Goal: Transaction & Acquisition: Book appointment/travel/reservation

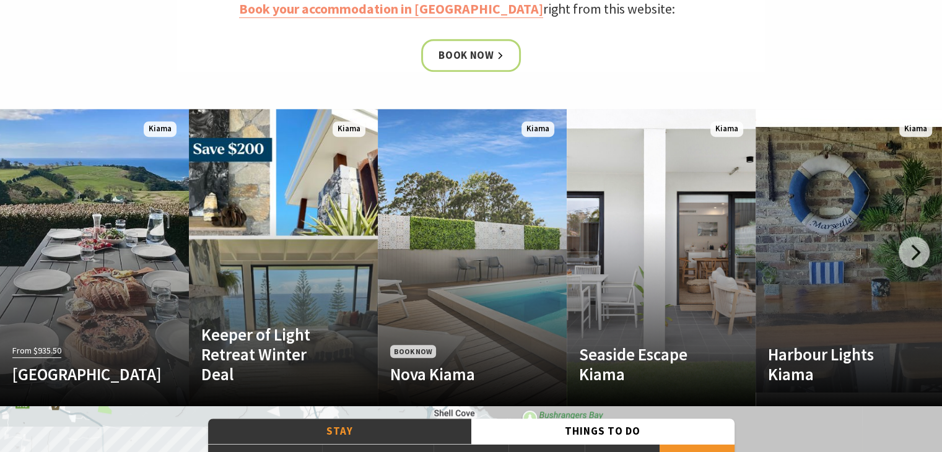
scroll to position [646, 0]
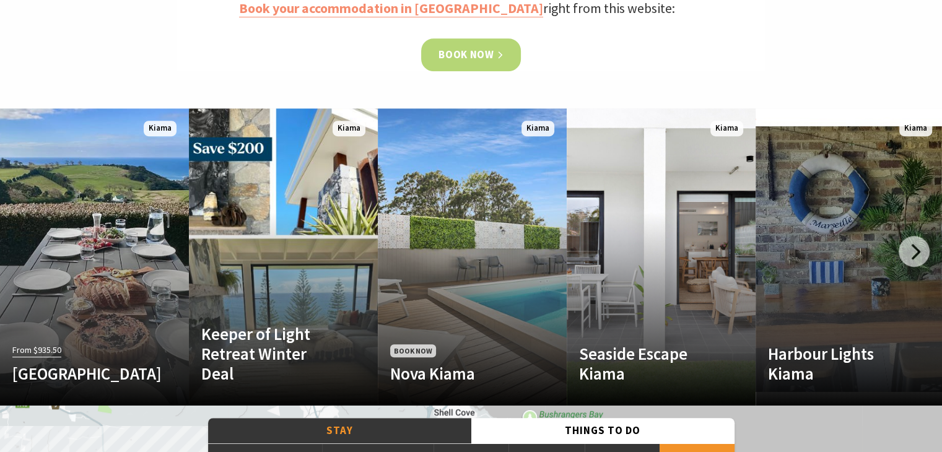
drag, startPoint x: 482, startPoint y: 55, endPoint x: 475, endPoint y: 56, distance: 6.2
click at [482, 55] on link "Book now" at bounding box center [471, 54] width 100 height 33
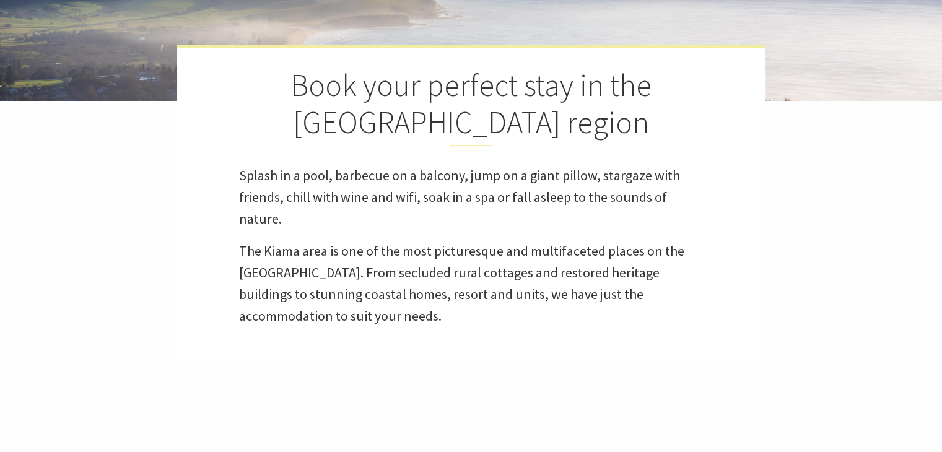
select select "3"
select select "2"
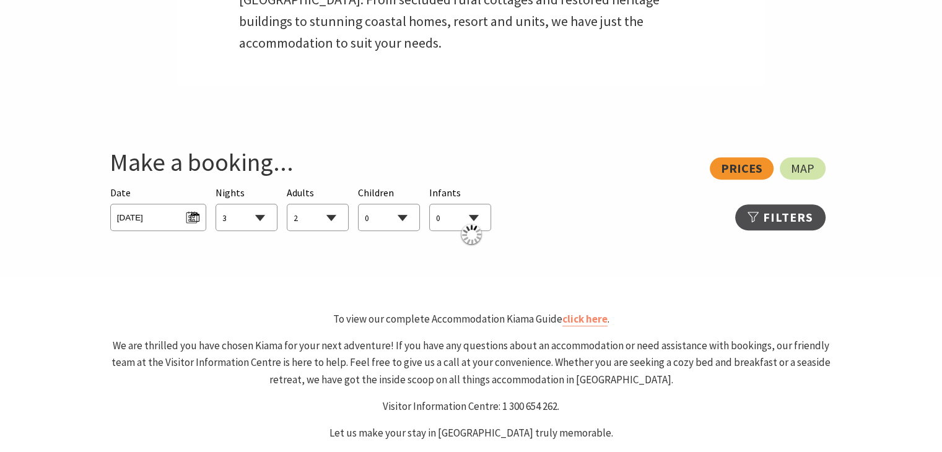
scroll to position [576, 0]
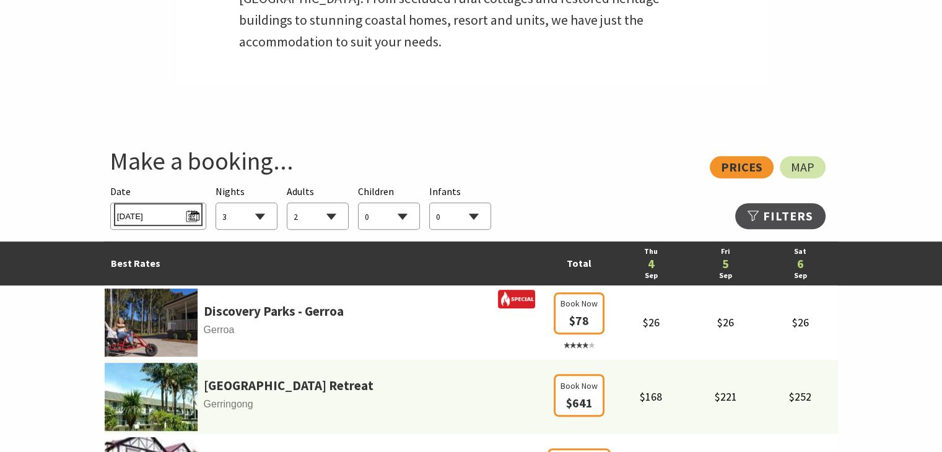
click at [197, 218] on span "Thu 04/09/2025" at bounding box center [158, 214] width 82 height 17
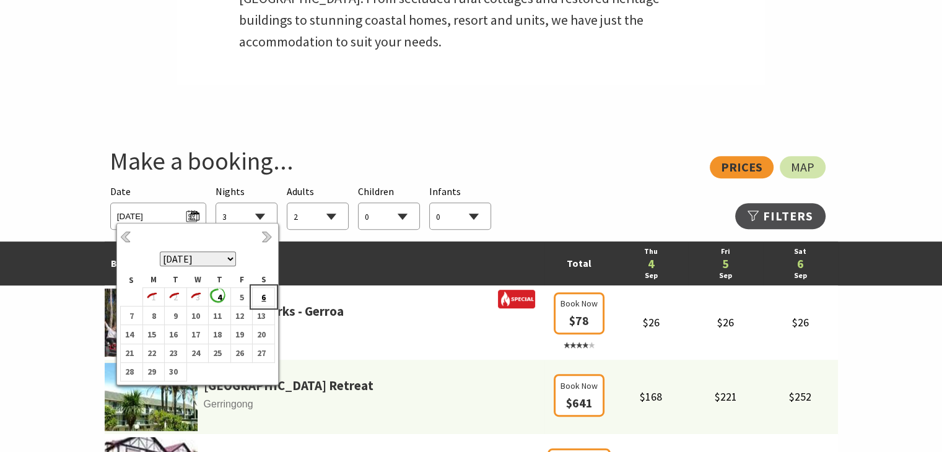
click at [260, 296] on b "6" at bounding box center [261, 297] width 16 height 16
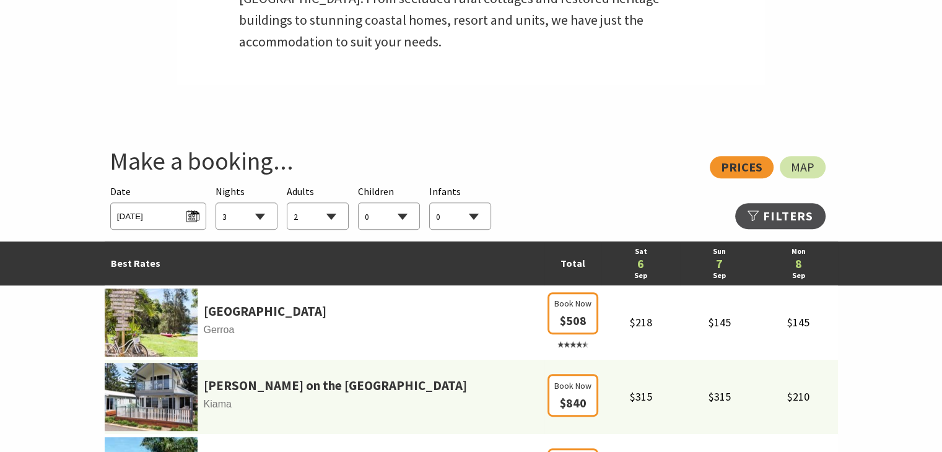
click at [262, 213] on select "1 2 3 4 5 6 7 8 9 10 11 12 13 14 15 16 17 18 19 20 21 22 23 24 25 26 27 28 29 30" at bounding box center [246, 216] width 61 height 27
select select "2"
click at [216, 203] on select "1 2 3 4 5 6 7 8 9 10 11 12 13 14 15 16 17 18 19 20 21 22 23 24 25 26 27 28 29 30" at bounding box center [246, 216] width 61 height 27
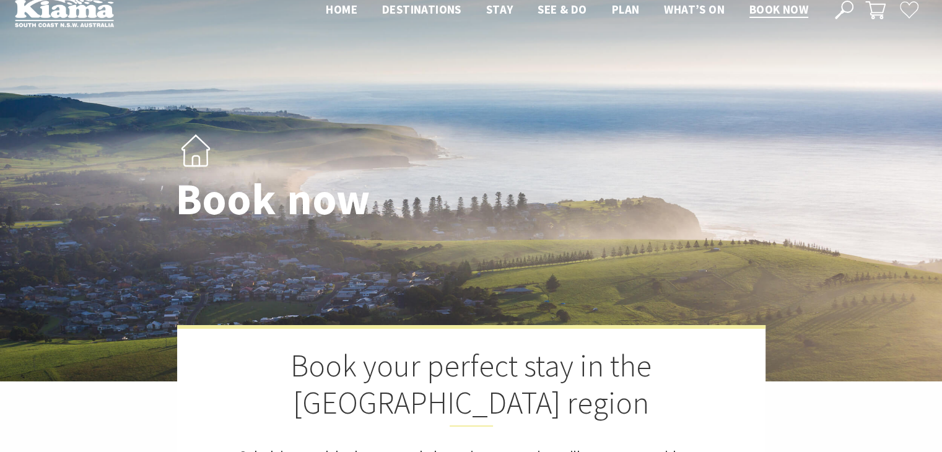
scroll to position [0, 0]
